Goal: Contribute content: Add original content to the website for others to see

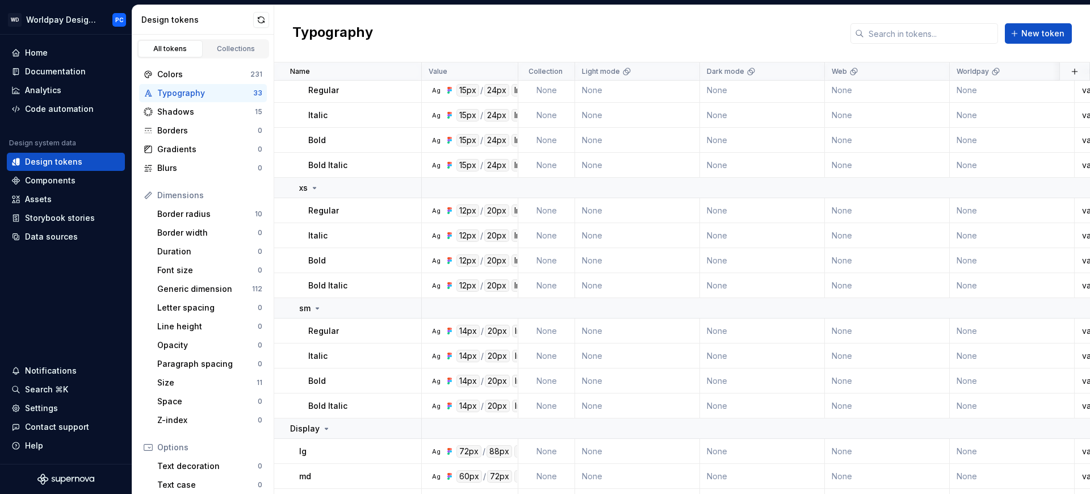
scroll to position [662, 0]
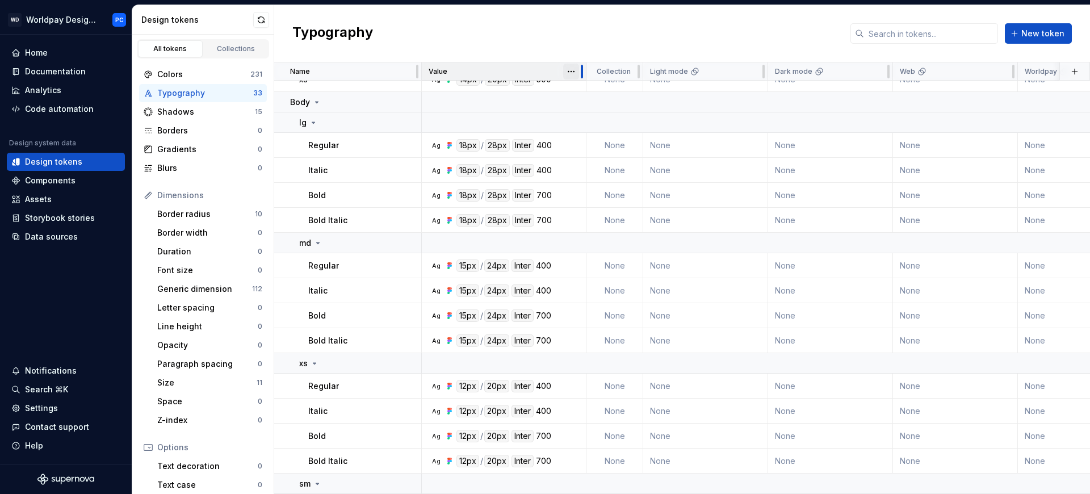
drag, startPoint x: 515, startPoint y: 69, endPoint x: 579, endPoint y: 77, distance: 64.0
click at [579, 77] on div at bounding box center [581, 71] width 9 height 18
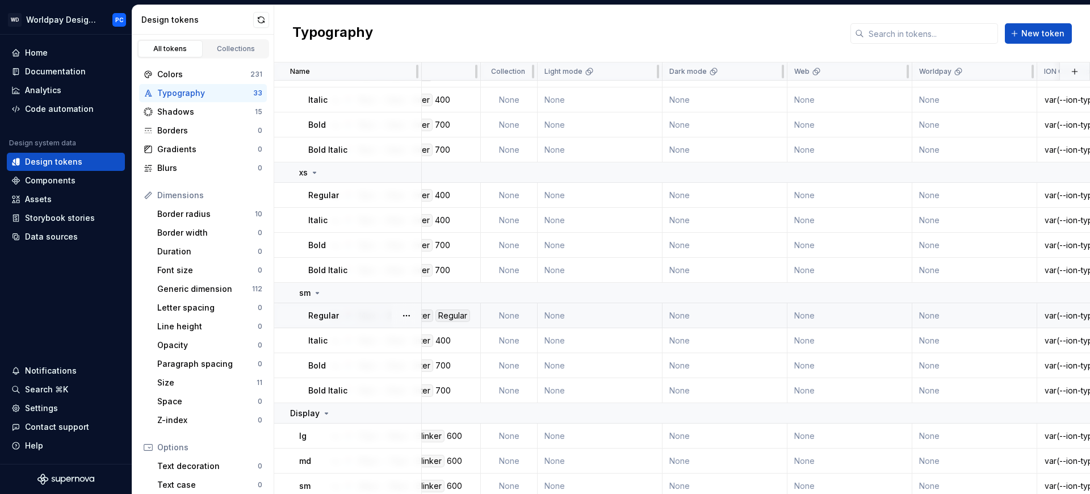
scroll to position [581, 0]
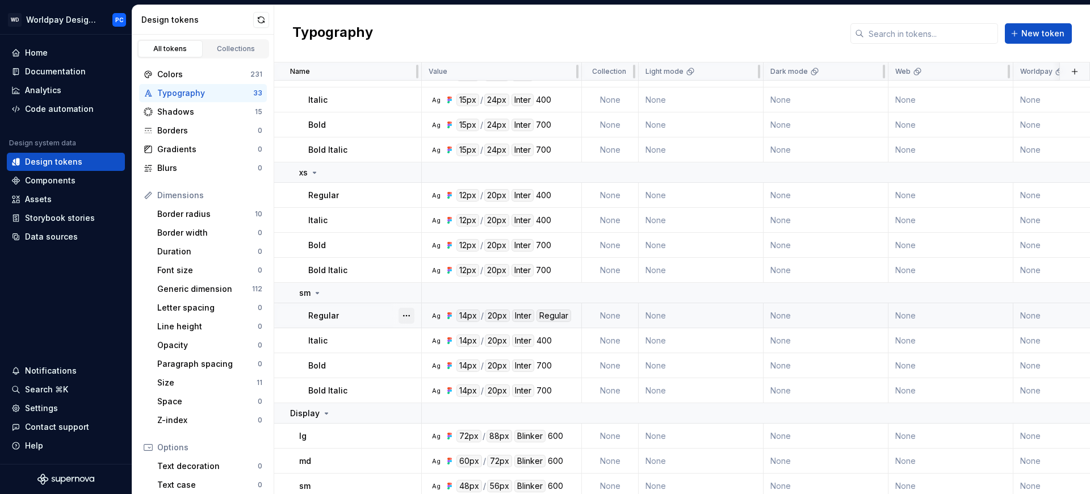
click at [409, 313] on button "button" at bounding box center [407, 316] width 16 height 16
click at [434, 339] on div "Open detail" at bounding box center [457, 337] width 74 height 11
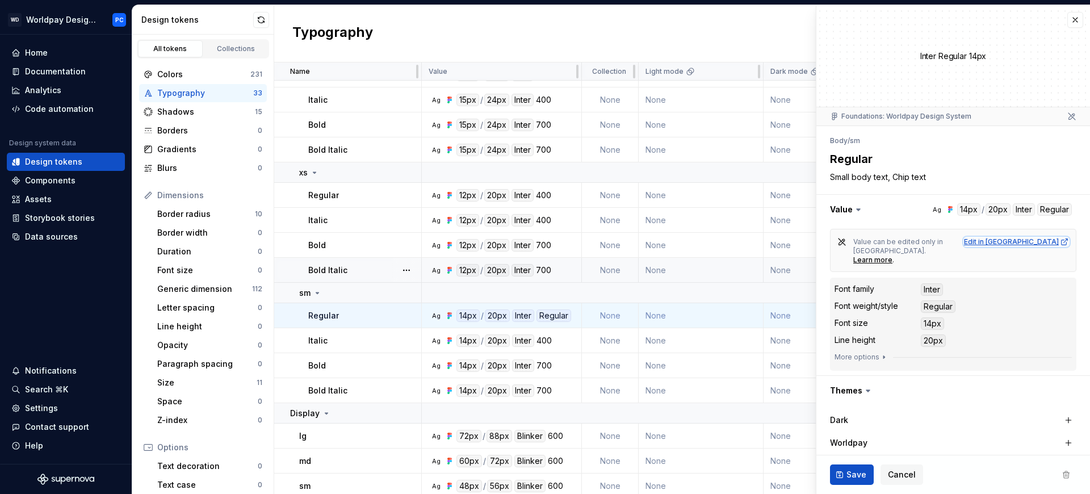
click at [1037, 242] on div "Edit in [GEOGRAPHIC_DATA]" at bounding box center [1016, 241] width 105 height 9
type textarea "*"
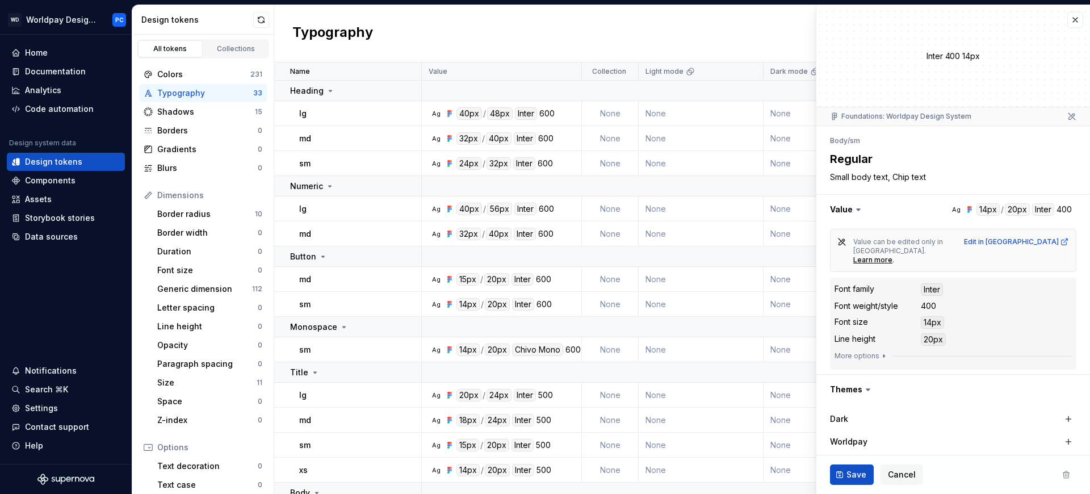
scroll to position [374, 0]
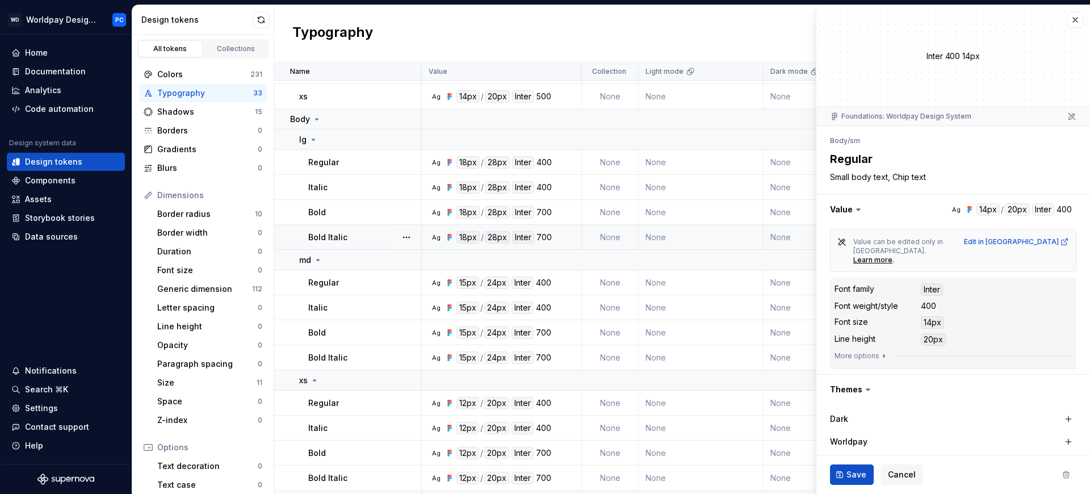
type textarea "*"
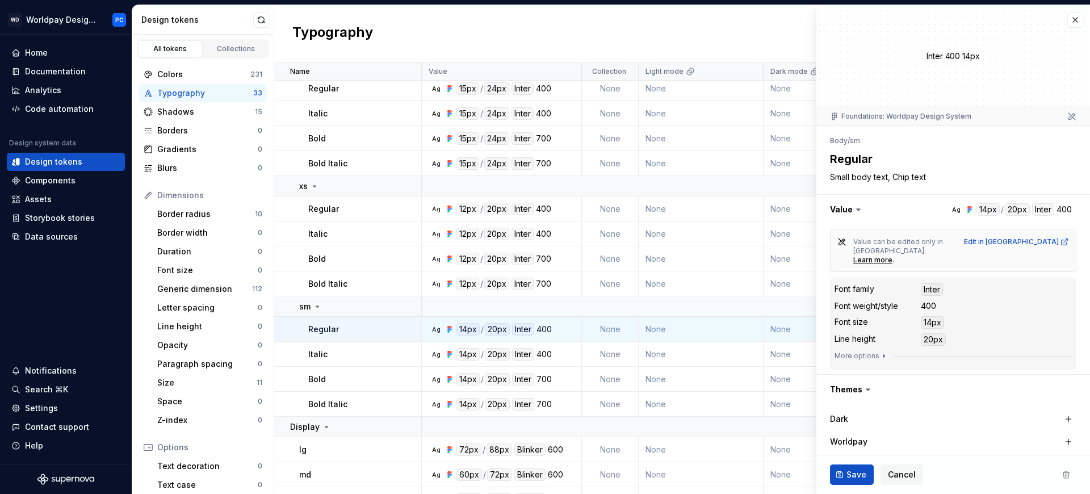
scroll to position [662, 0]
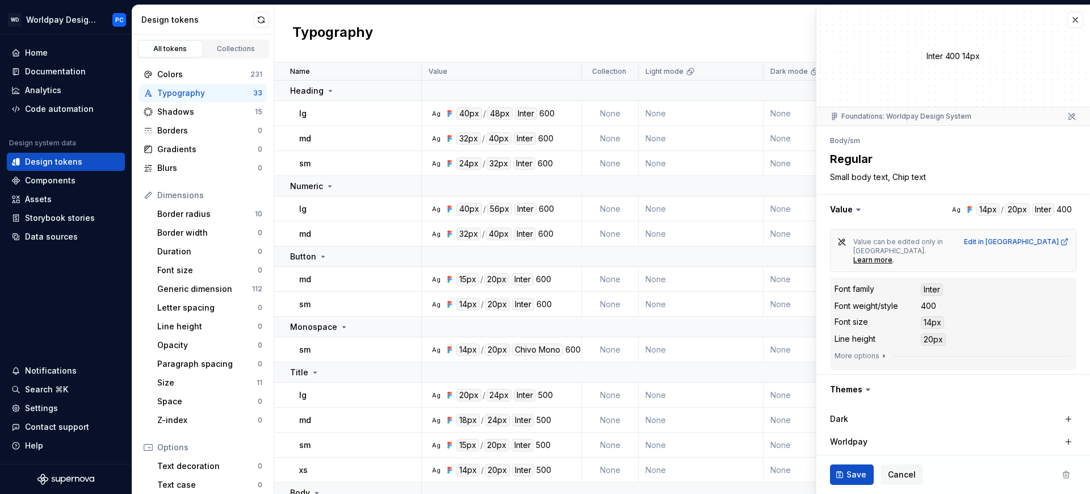
type textarea "*"
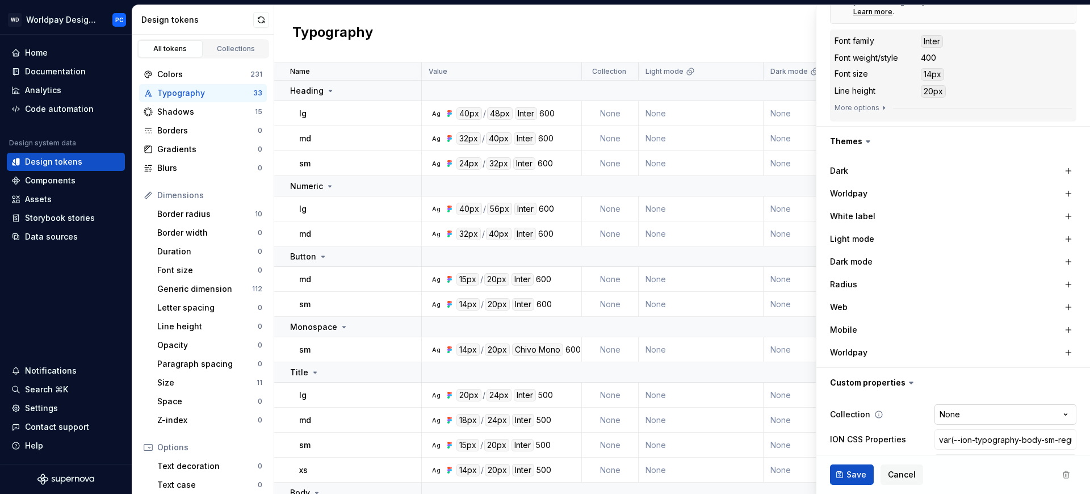
scroll to position [298, 0]
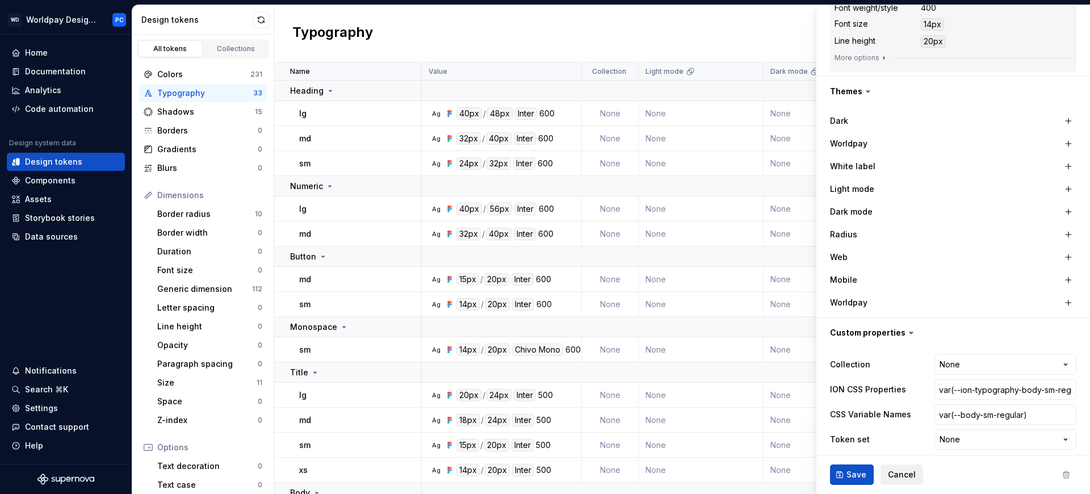
click at [910, 470] on span "Cancel" at bounding box center [902, 474] width 28 height 11
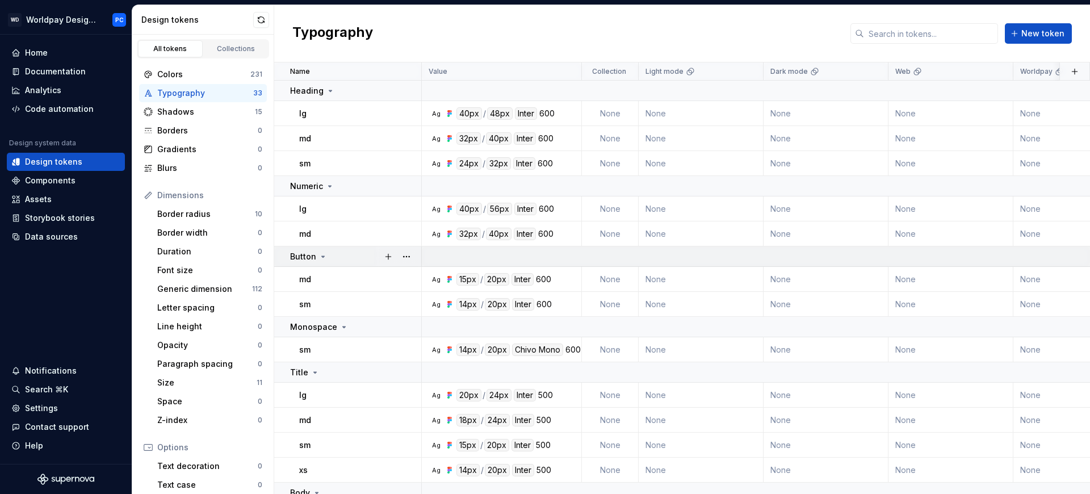
scroll to position [489, 0]
